Goal: Transaction & Acquisition: Purchase product/service

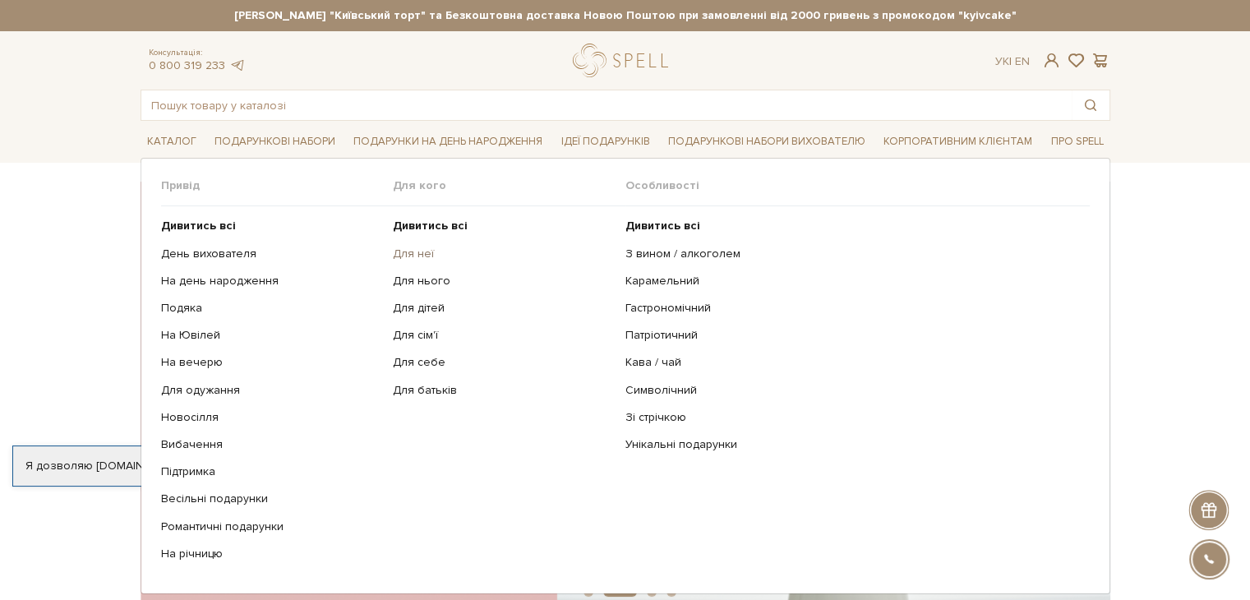
click at [417, 249] on link "Для неї" at bounding box center [503, 254] width 220 height 15
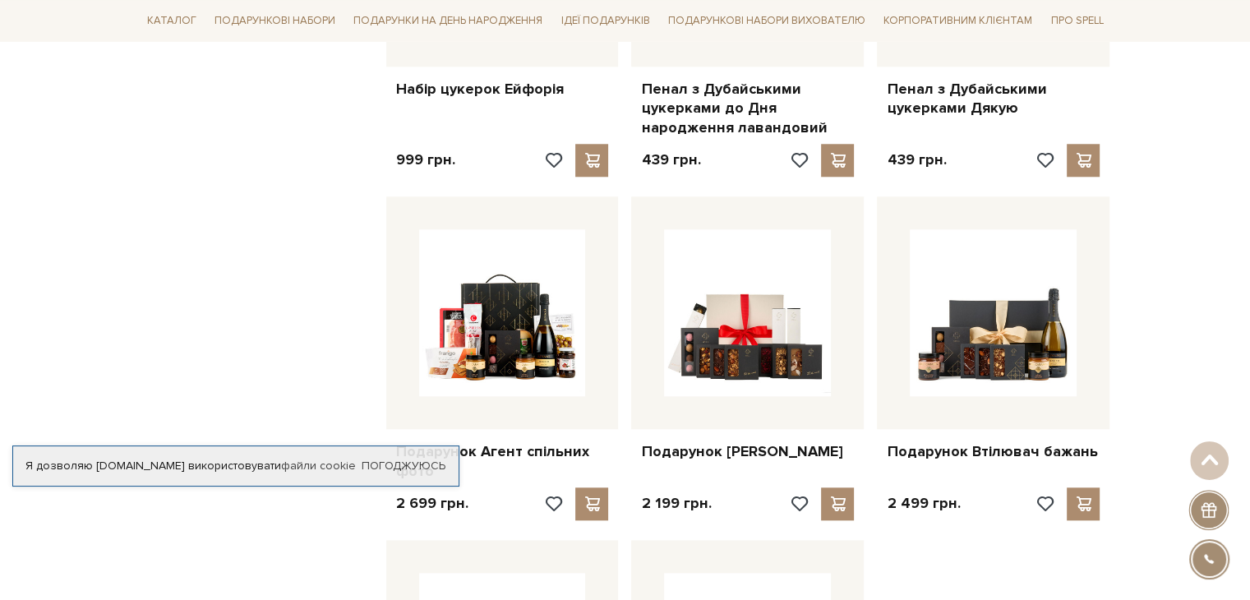
scroll to position [1644, 0]
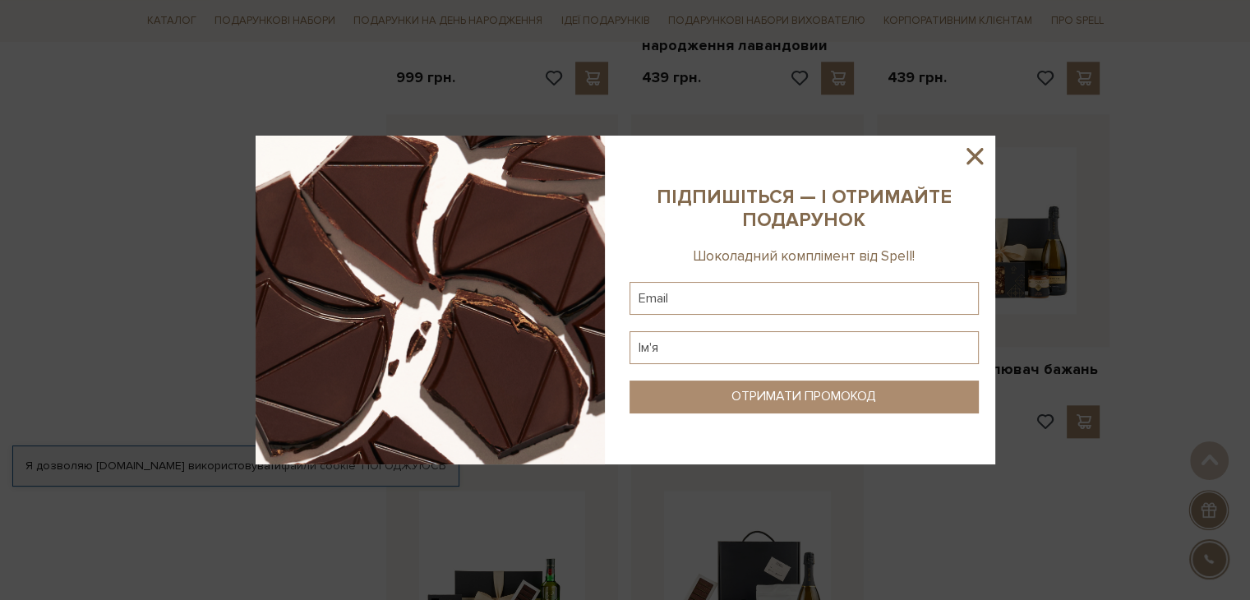
click at [975, 159] on icon at bounding box center [975, 156] width 28 height 28
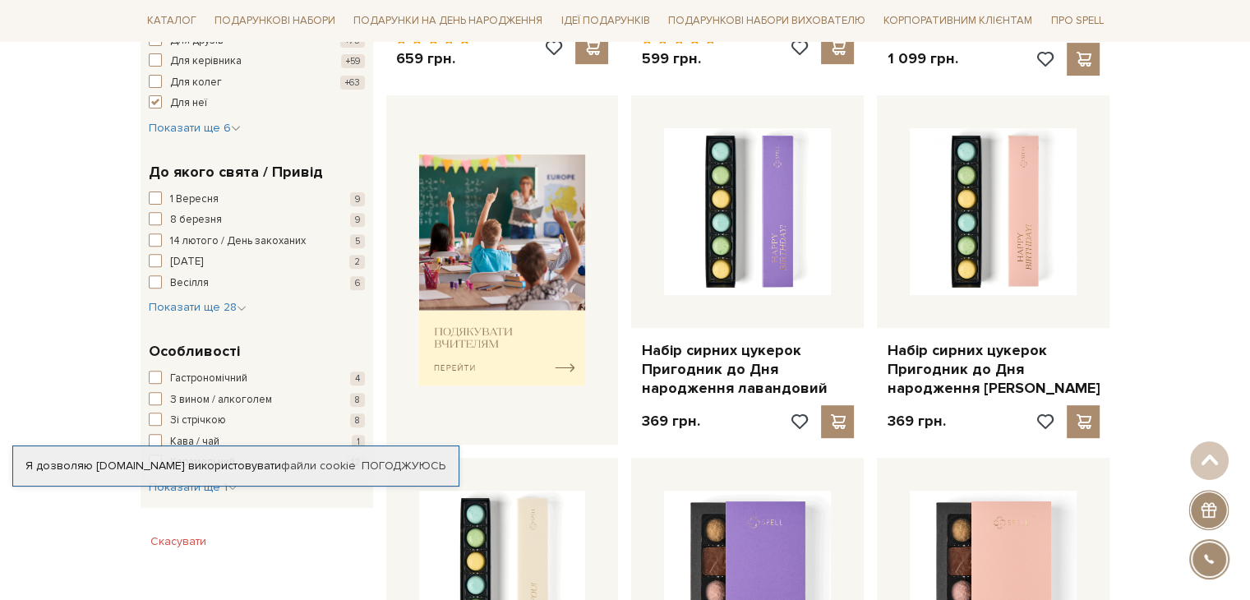
scroll to position [82, 0]
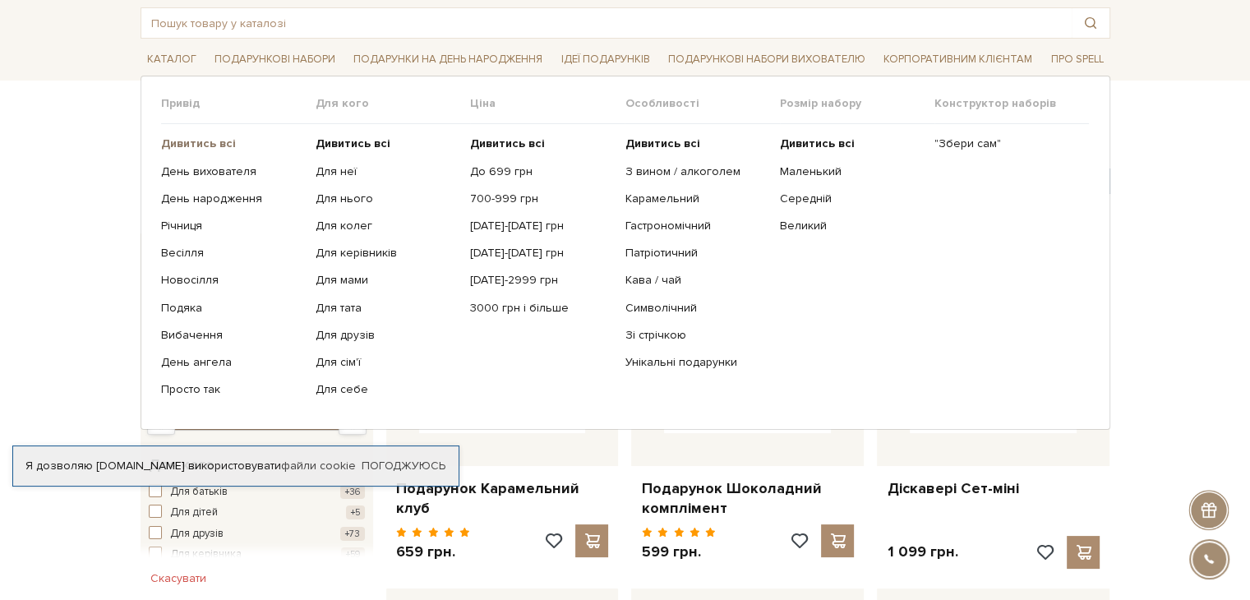
click at [219, 142] on b "Дивитись всі" at bounding box center [198, 143] width 75 height 14
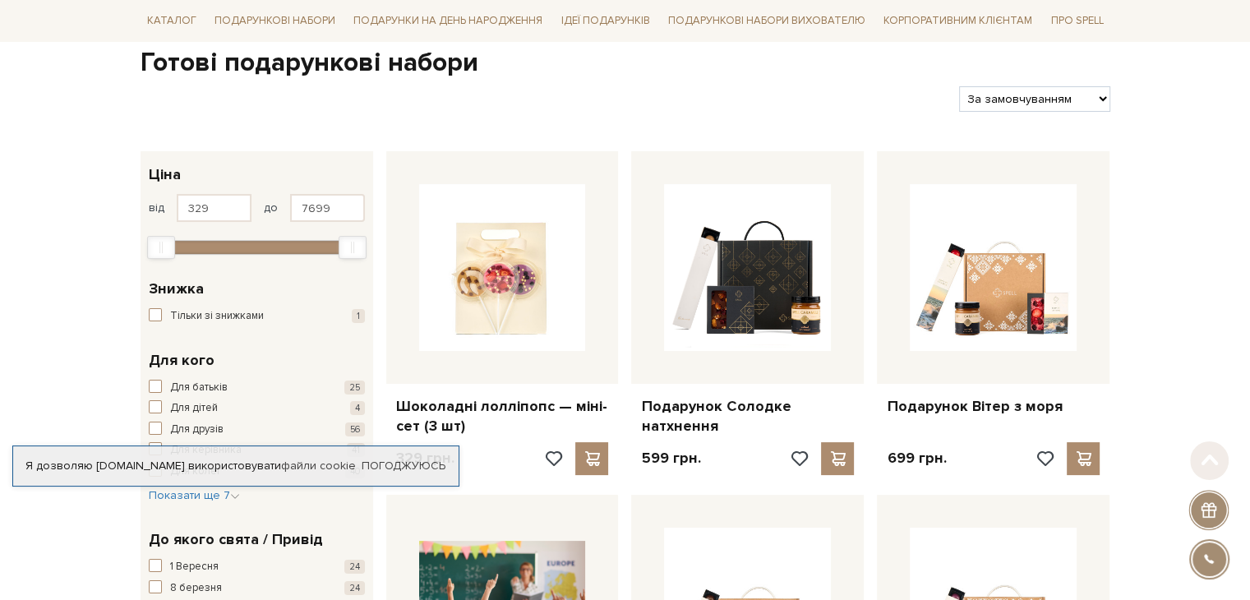
scroll to position [247, 0]
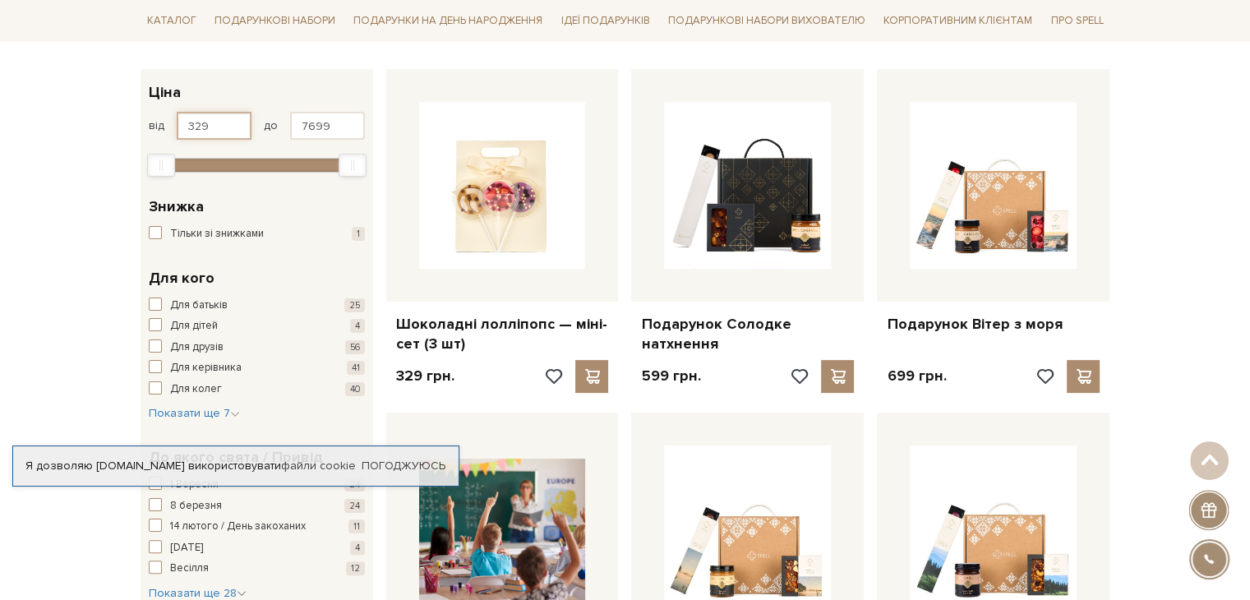
click at [227, 123] on input "329" at bounding box center [214, 126] width 75 height 28
drag, startPoint x: 227, startPoint y: 123, endPoint x: 180, endPoint y: 124, distance: 46.8
click at [180, 124] on input "329" at bounding box center [214, 126] width 75 height 28
type input "500"
click at [330, 123] on input "7699" at bounding box center [327, 126] width 75 height 28
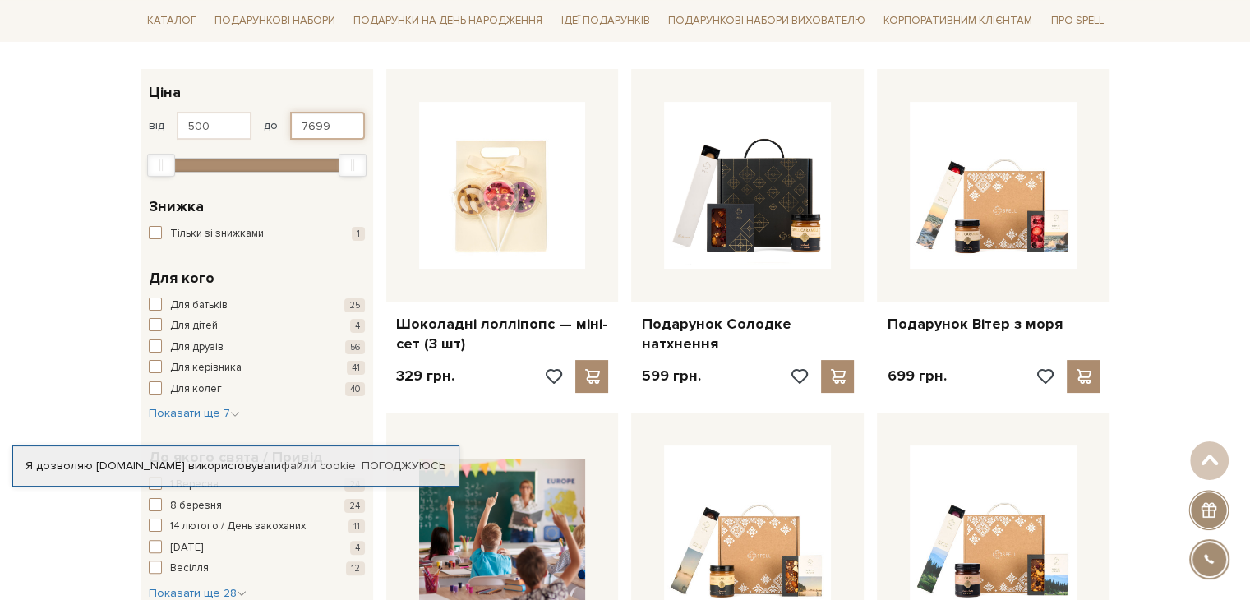
click at [330, 123] on input "7699" at bounding box center [327, 126] width 75 height 28
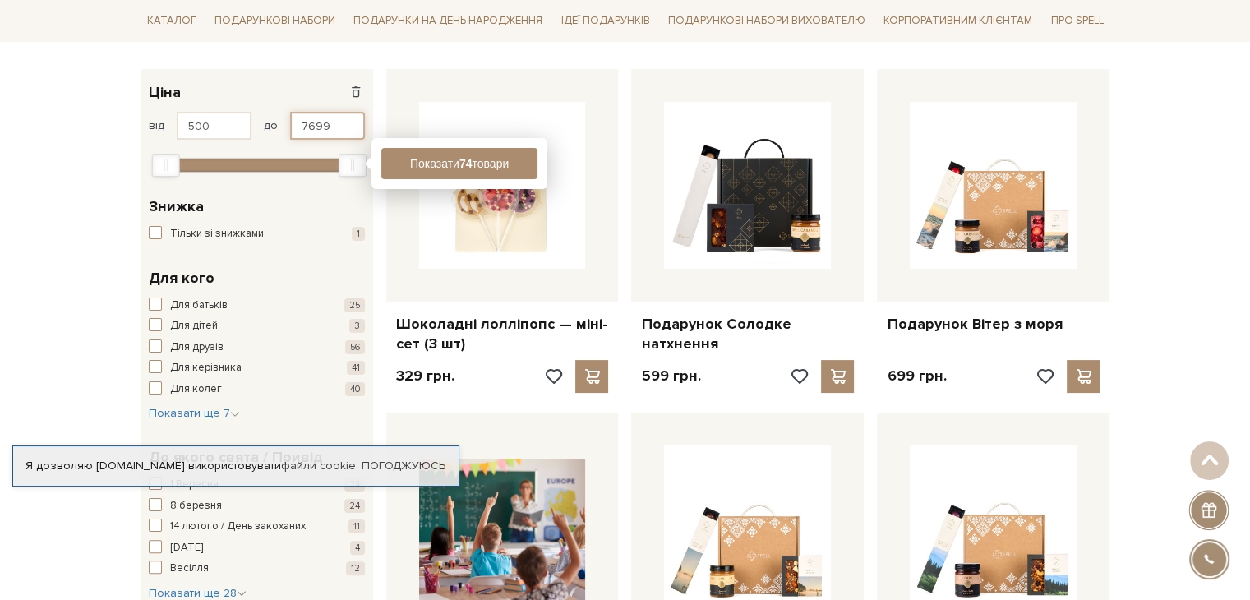
drag, startPoint x: 319, startPoint y: 125, endPoint x: 288, endPoint y: 125, distance: 30.4
click at [290, 125] on input "7699" at bounding box center [327, 126] width 75 height 28
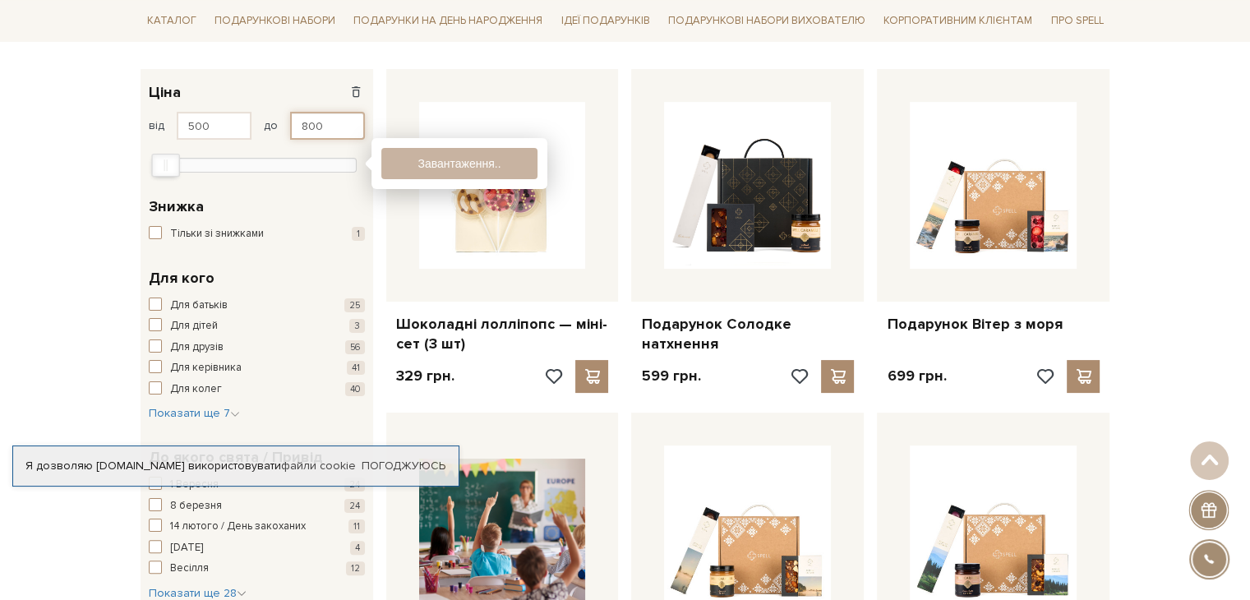
type input "800"
click at [191, 130] on input "500" at bounding box center [214, 126] width 75 height 28
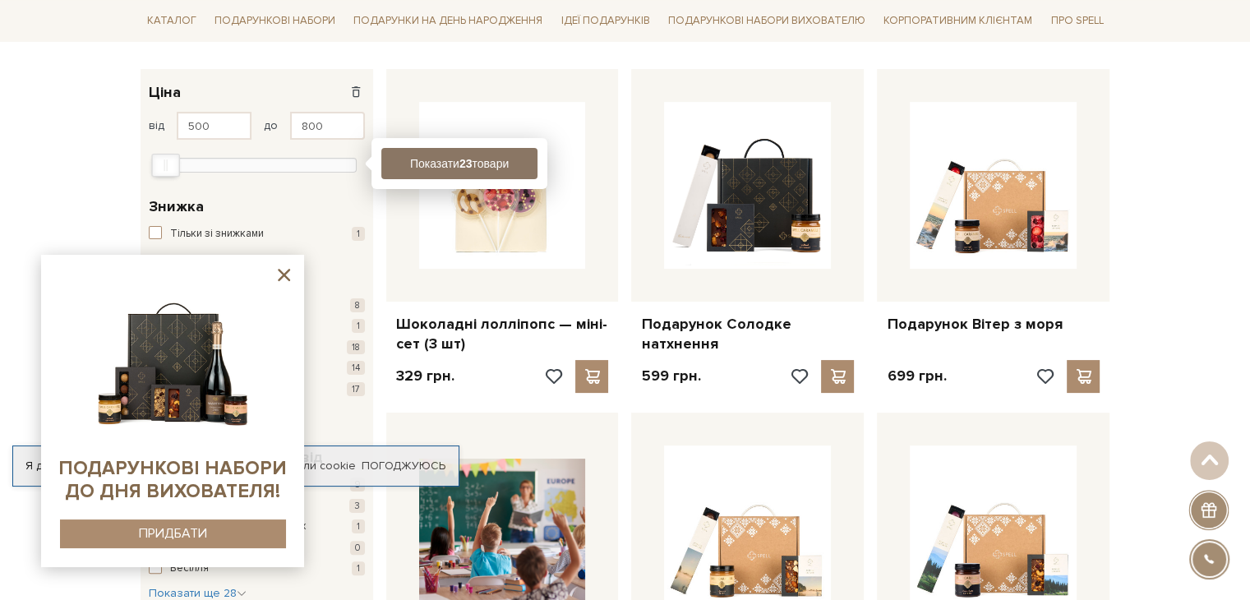
click at [459, 161] on b "23" at bounding box center [465, 163] width 13 height 13
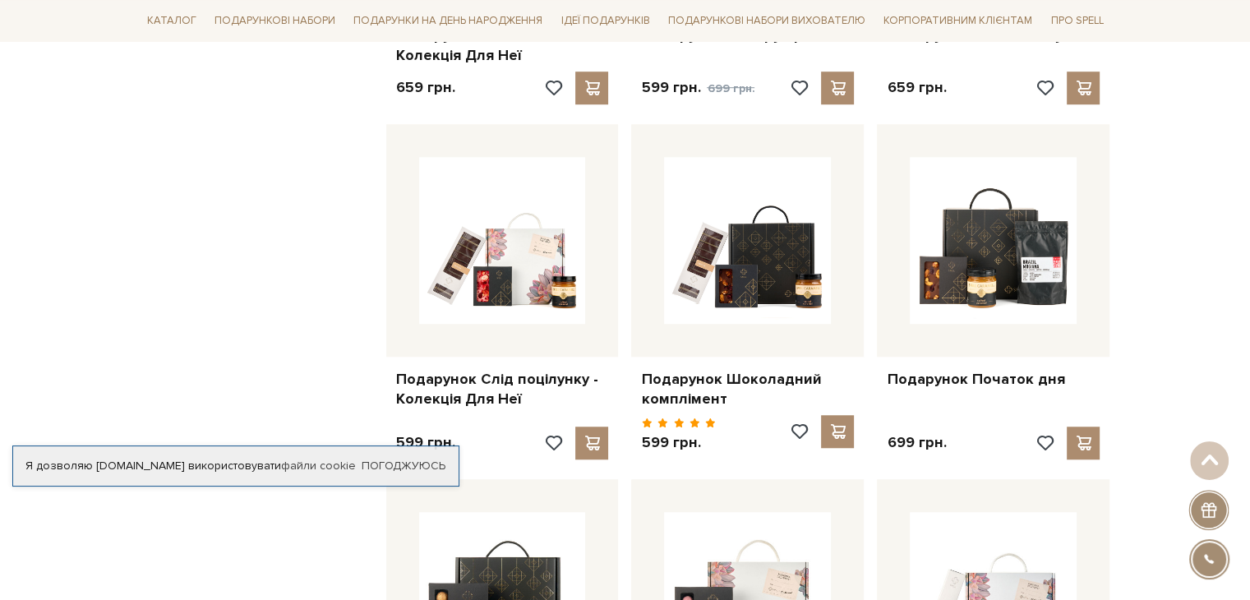
scroll to position [1315, 0]
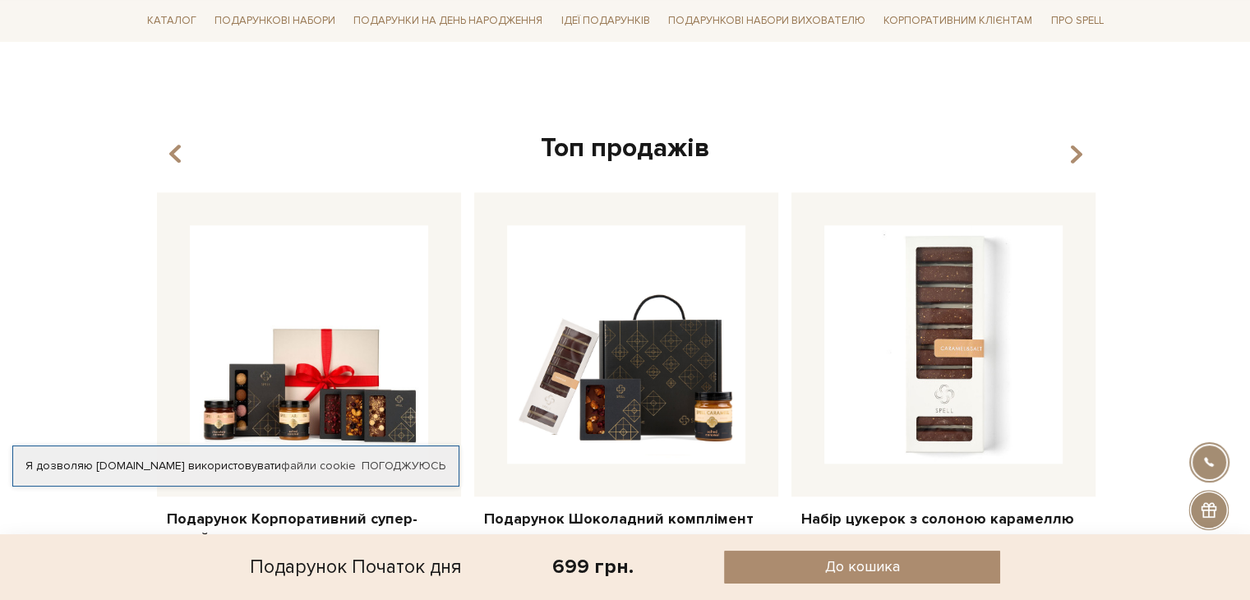
scroll to position [1972, 0]
